Goal: Task Accomplishment & Management: Manage account settings

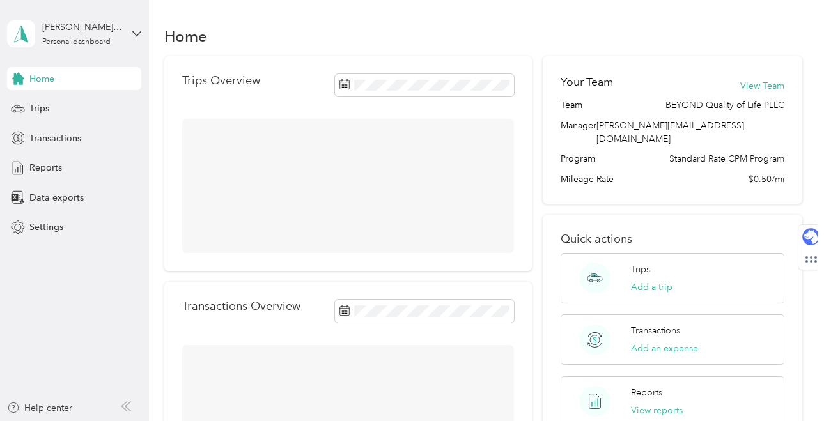
click at [451, 15] on div "Home Trips Overview Transactions Overview Your Team View Team Team BEYOND Quali…" at bounding box center [483, 283] width 669 height 566
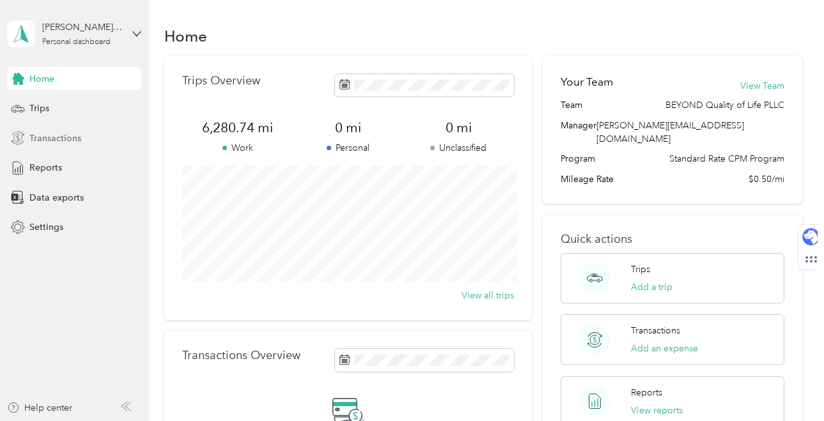
click at [76, 141] on span "Transactions" at bounding box center [55, 138] width 52 height 13
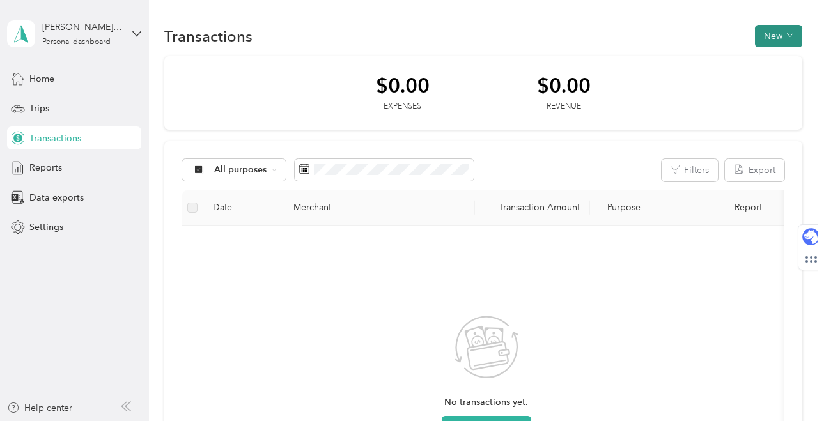
click at [802, 29] on button "New" at bounding box center [778, 36] width 47 height 22
click at [543, 43] on div "Transactions New" at bounding box center [482, 35] width 637 height 27
click at [86, 107] on div "Trips" at bounding box center [74, 108] width 134 height 23
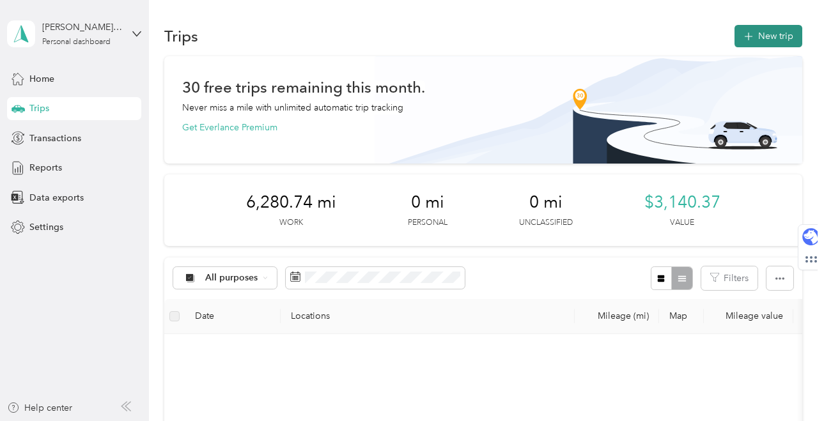
click at [768, 41] on button "New trip" at bounding box center [768, 36] width 68 height 22
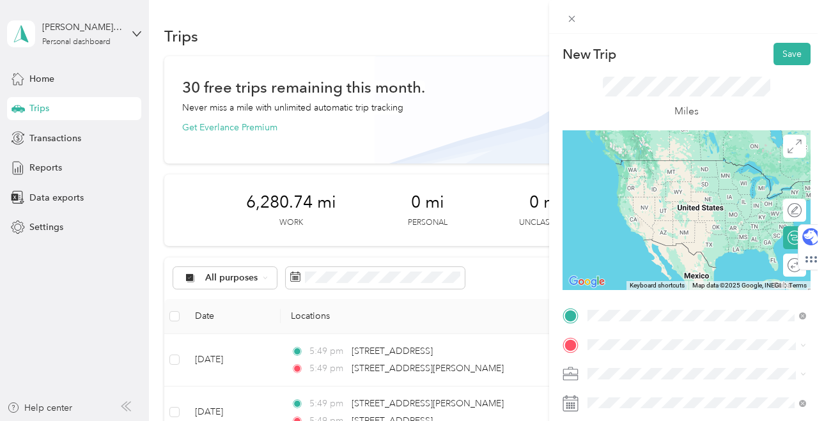
click at [679, 179] on span "[STREET_ADDRESS][PERSON_NAME][PERSON_NAME][US_STATE]" at bounding box center [707, 179] width 190 height 22
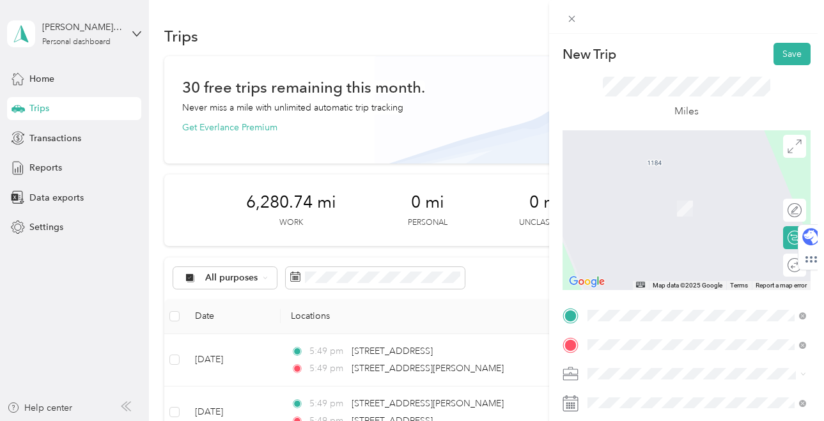
click at [693, 199] on div "[STREET_ADDRESS][US_STATE]" at bounding box center [697, 190] width 210 height 17
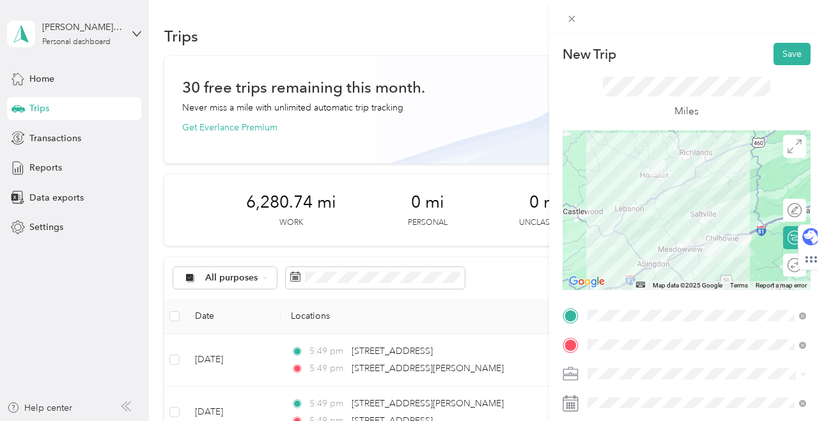
click at [635, 252] on div at bounding box center [686, 210] width 248 height 160
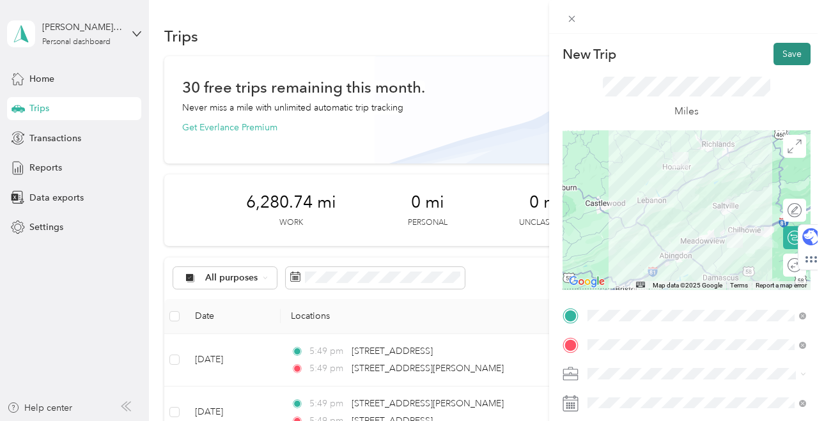
click at [785, 56] on button "Save" at bounding box center [791, 54] width 37 height 22
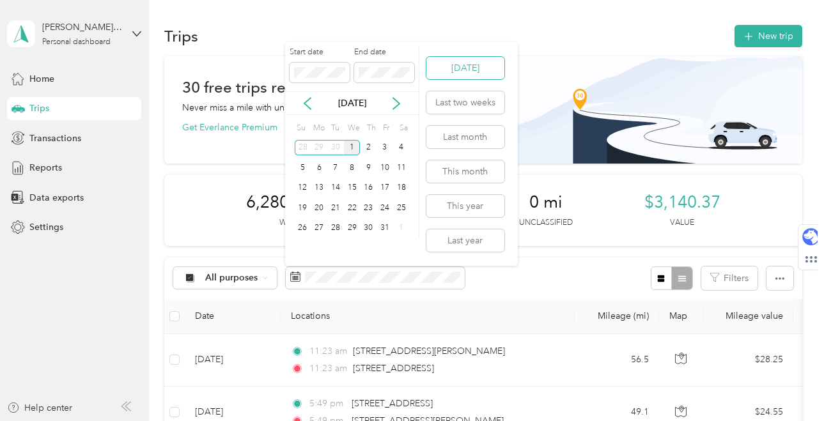
click at [472, 69] on button "[DATE]" at bounding box center [465, 68] width 78 height 22
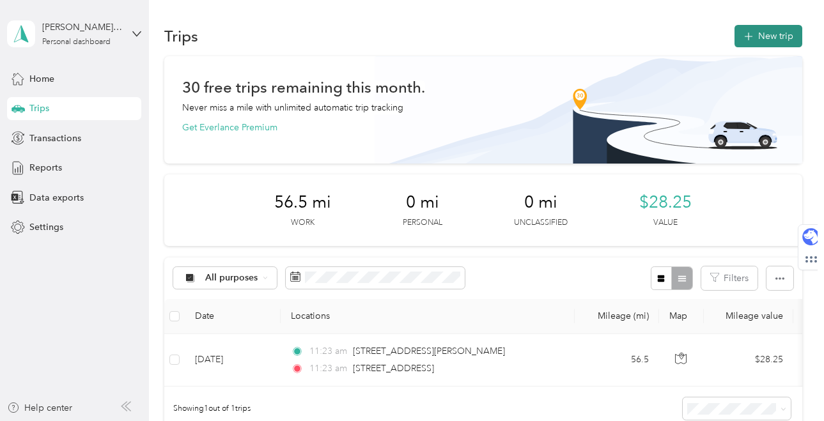
click at [787, 36] on button "New trip" at bounding box center [768, 36] width 68 height 22
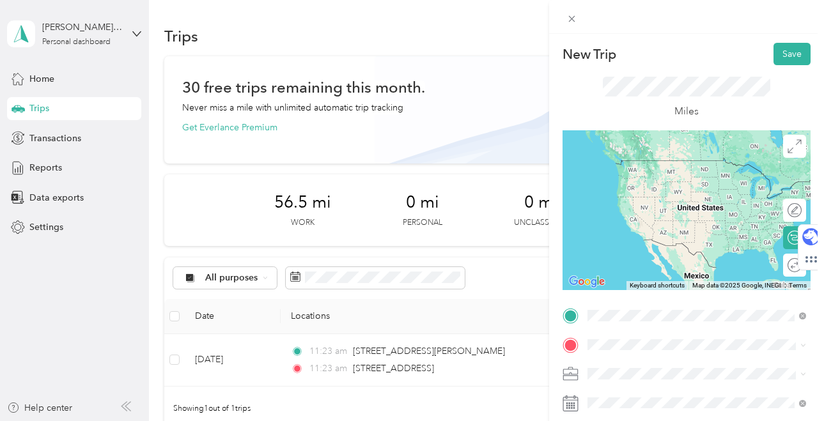
click at [687, 166] on span "[STREET_ADDRESS][US_STATE]" at bounding box center [676, 161] width 128 height 12
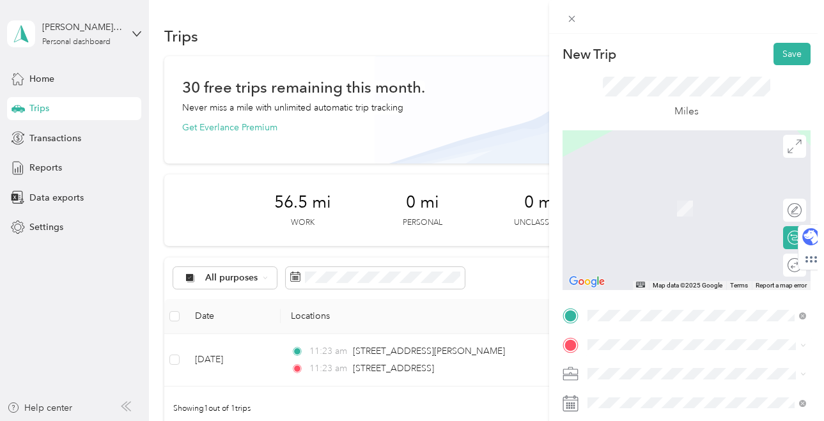
click at [693, 195] on div "[STREET_ADDRESS][US_STATE]" at bounding box center [697, 186] width 210 height 17
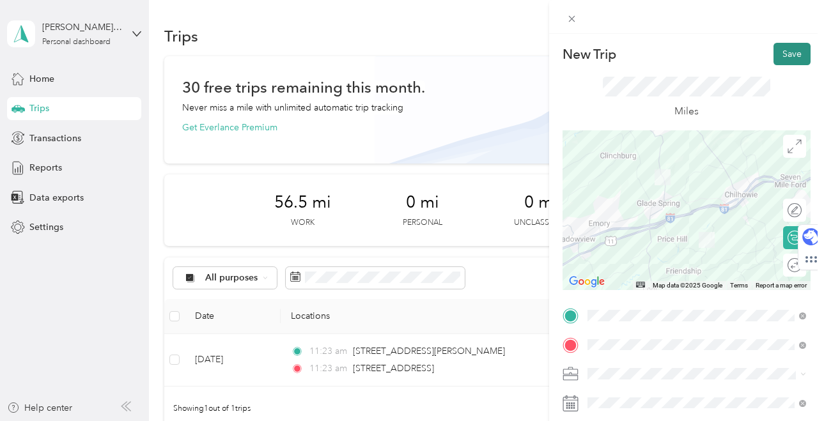
click at [793, 56] on button "Save" at bounding box center [791, 54] width 37 height 22
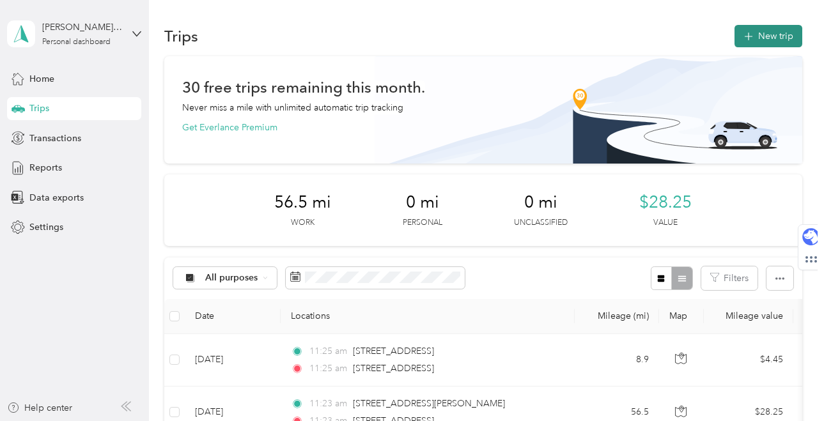
click at [754, 40] on icon "button" at bounding box center [748, 36] width 15 height 15
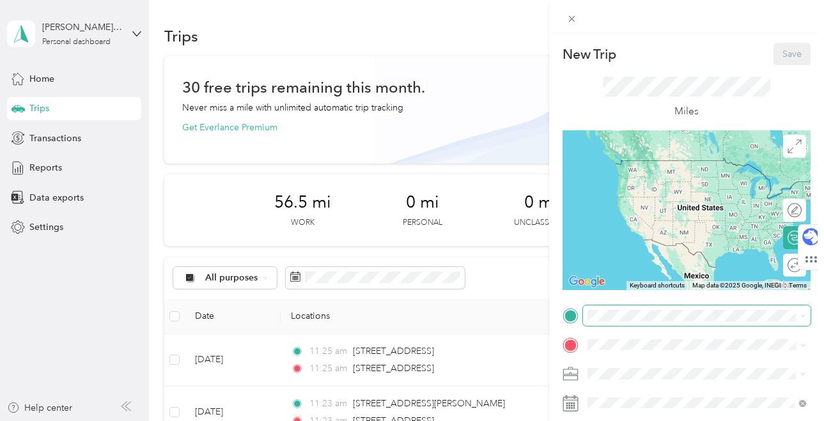
click at [665, 309] on span at bounding box center [697, 316] width 228 height 20
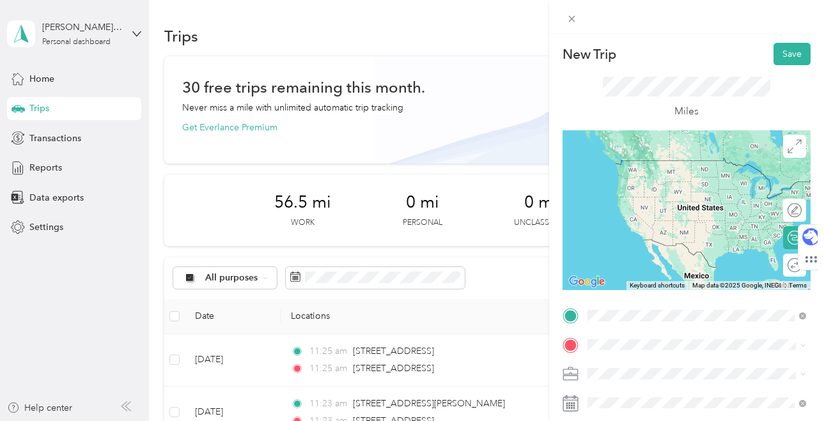
click at [702, 166] on span "[STREET_ADDRESS][US_STATE]" at bounding box center [676, 161] width 128 height 12
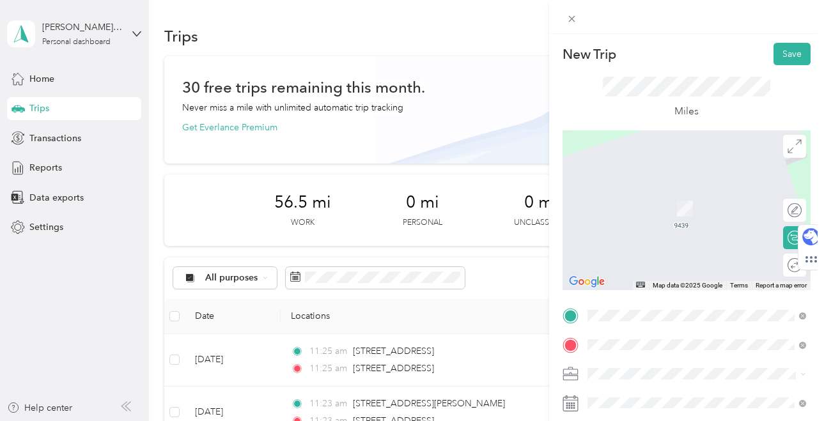
click at [721, 195] on span "[STREET_ADDRESS][US_STATE]" at bounding box center [676, 189] width 128 height 12
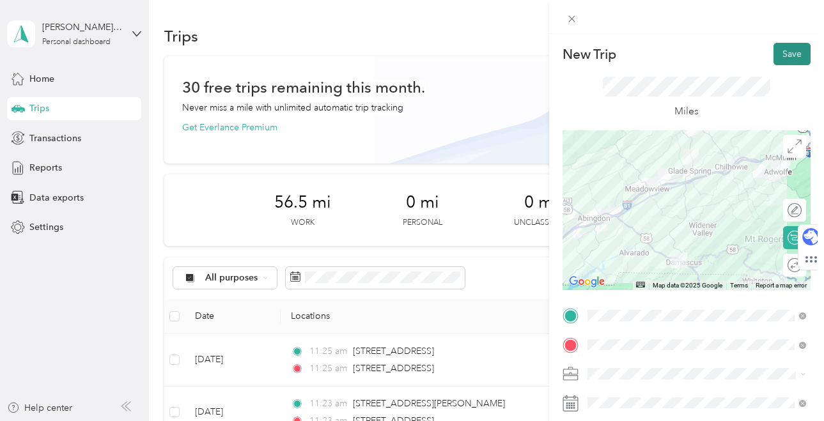
click at [795, 56] on button "Save" at bounding box center [791, 54] width 37 height 22
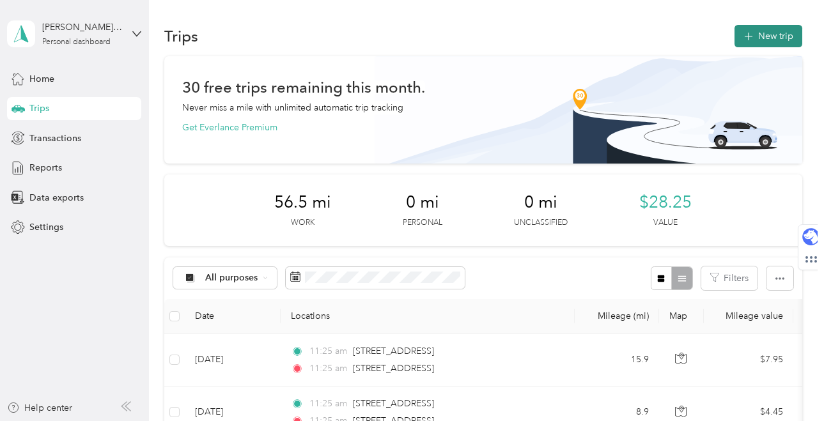
click at [771, 38] on button "New trip" at bounding box center [768, 36] width 68 height 22
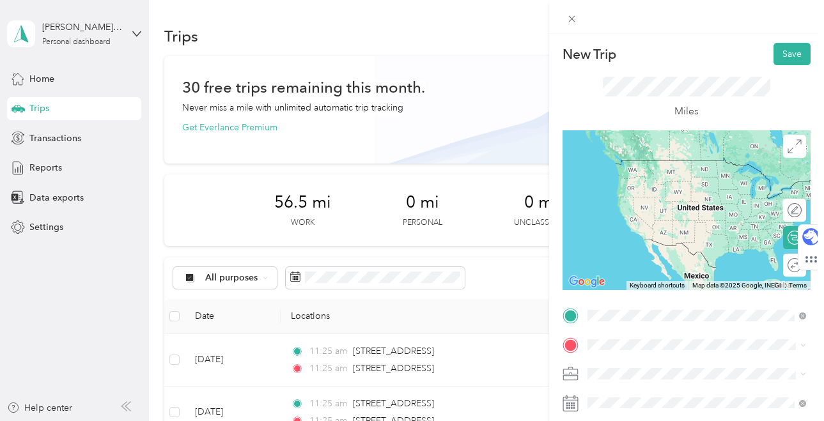
click at [702, 166] on span "[STREET_ADDRESS][US_STATE]" at bounding box center [676, 161] width 128 height 12
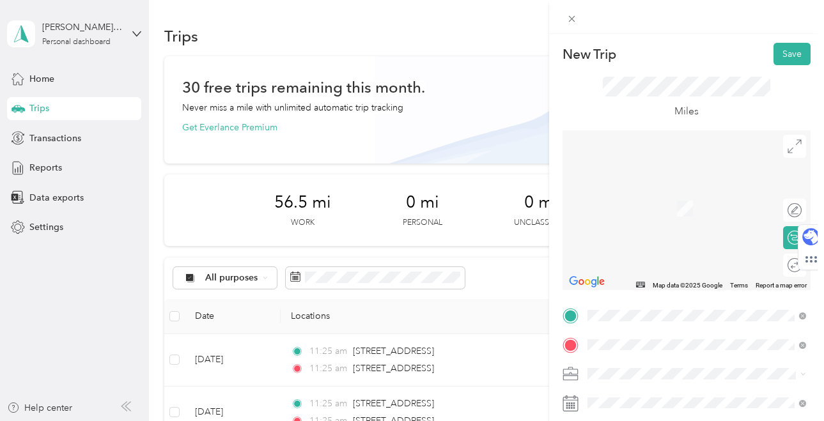
click at [665, 279] on span "[STREET_ADDRESS][PERSON_NAME][US_STATE]" at bounding box center [707, 279] width 190 height 22
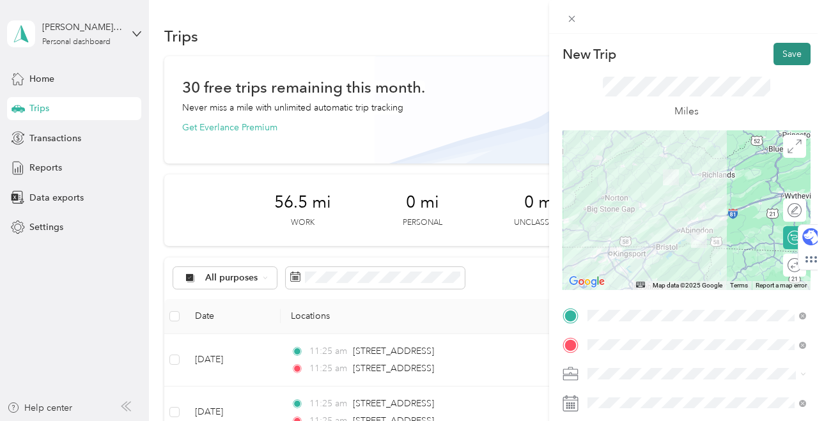
click at [789, 59] on button "Save" at bounding box center [791, 54] width 37 height 22
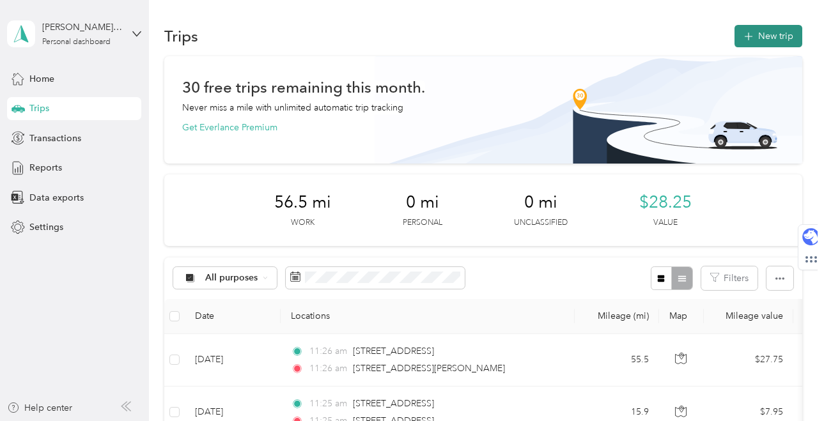
click at [754, 36] on icon "button" at bounding box center [748, 36] width 15 height 15
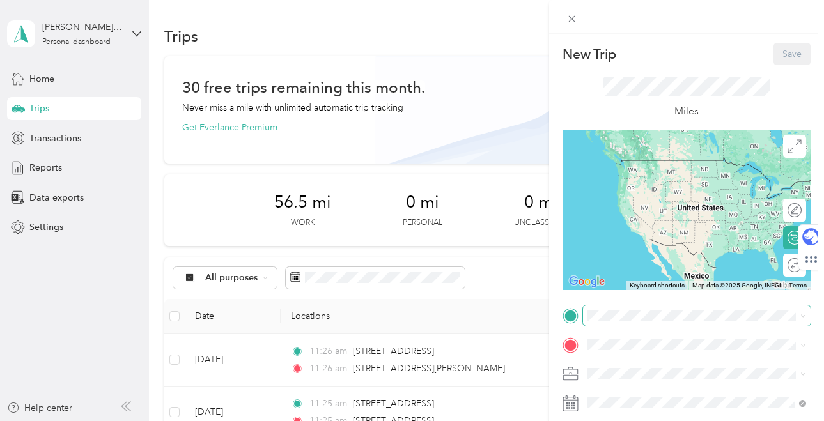
click at [644, 309] on span at bounding box center [697, 316] width 228 height 20
click at [638, 321] on span at bounding box center [697, 316] width 228 height 20
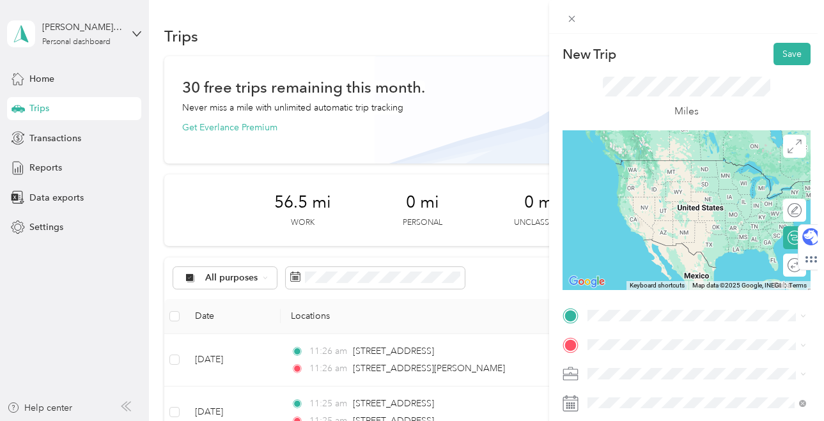
click at [640, 362] on span "[STREET_ADDRESS][PERSON_NAME][US_STATE]" at bounding box center [707, 366] width 190 height 22
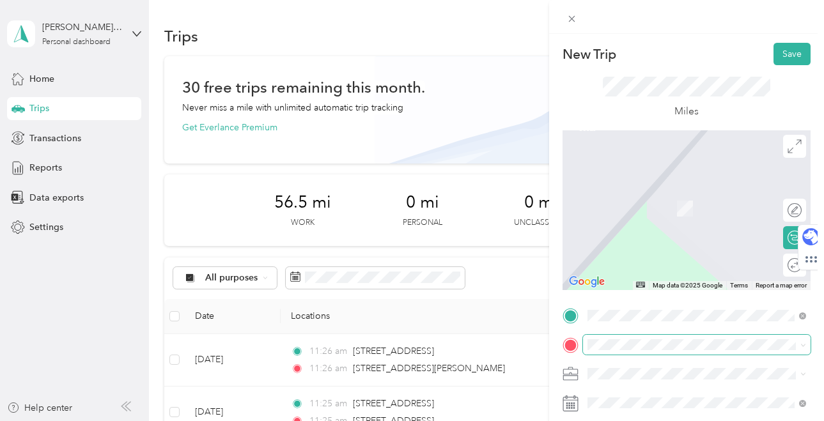
click at [649, 337] on span at bounding box center [697, 345] width 228 height 20
click at [689, 240] on span "[STREET_ADDRESS][PERSON_NAME][PERSON_NAME][US_STATE]" at bounding box center [707, 244] width 190 height 22
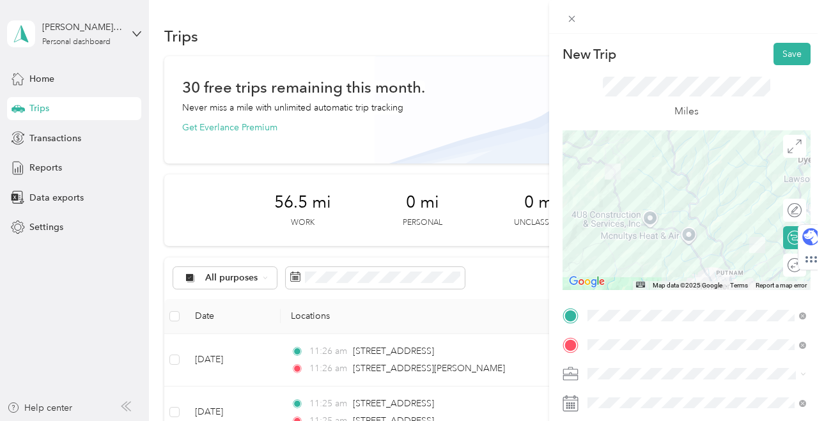
click at [702, 224] on div at bounding box center [686, 210] width 248 height 160
click at [790, 56] on button "Save" at bounding box center [791, 54] width 37 height 22
